Goal: Task Accomplishment & Management: Use online tool/utility

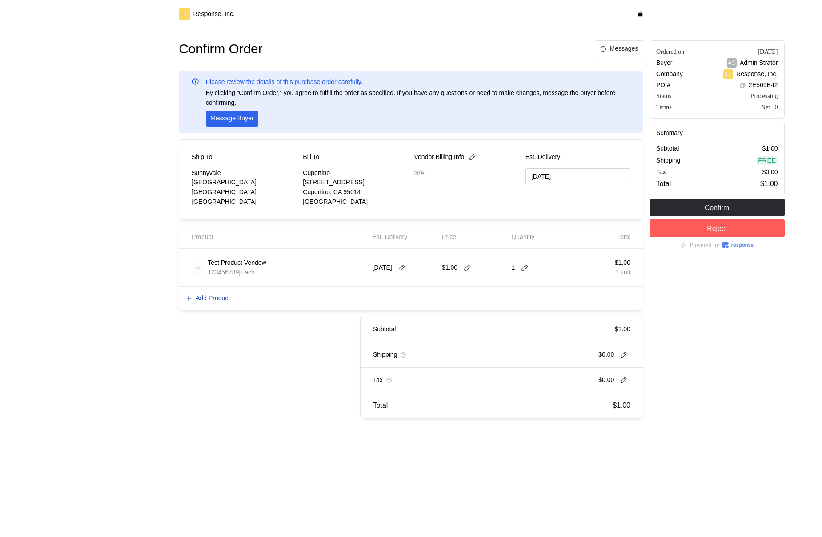
click at [205, 298] on p "Add Product" at bounding box center [213, 299] width 34 height 10
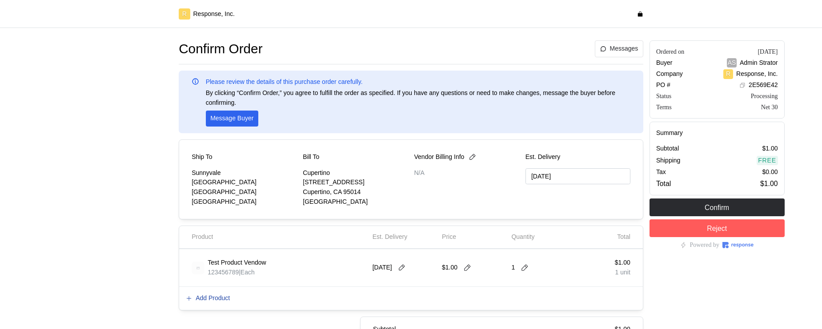
click at [206, 295] on p "Add Product" at bounding box center [213, 299] width 34 height 10
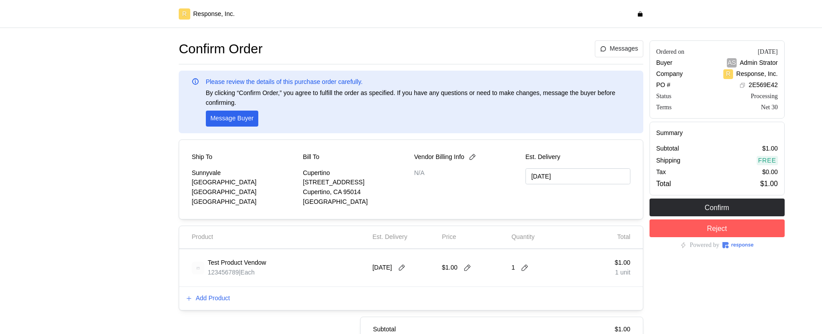
click at [636, 320] on div "Subtotal $1.00" at bounding box center [501, 329] width 282 height 25
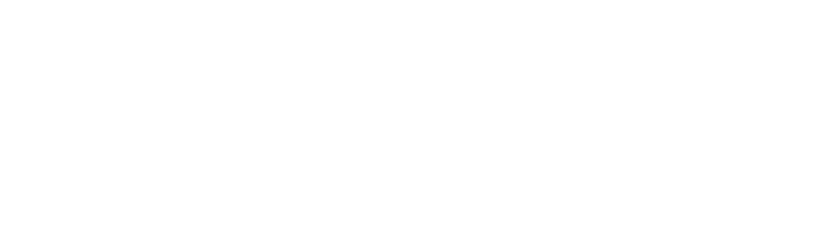
click at [132, 0] on html at bounding box center [411, 0] width 822 height 0
